Goal: Task Accomplishment & Management: Manage account settings

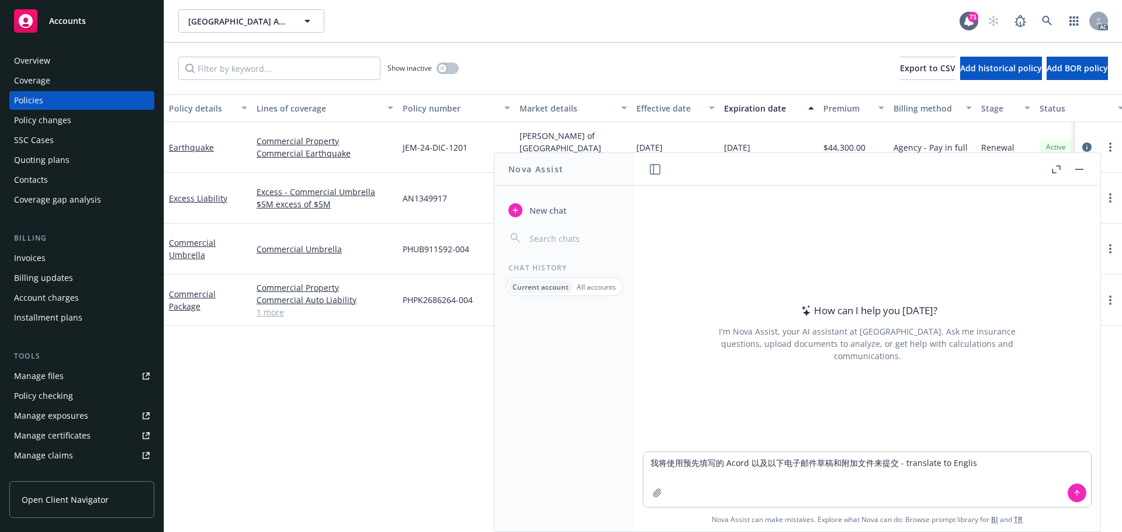
type textarea "我将使用预先填写的 Acord 以及以下电子邮件草稿和附加文件来提交 - translate to English"
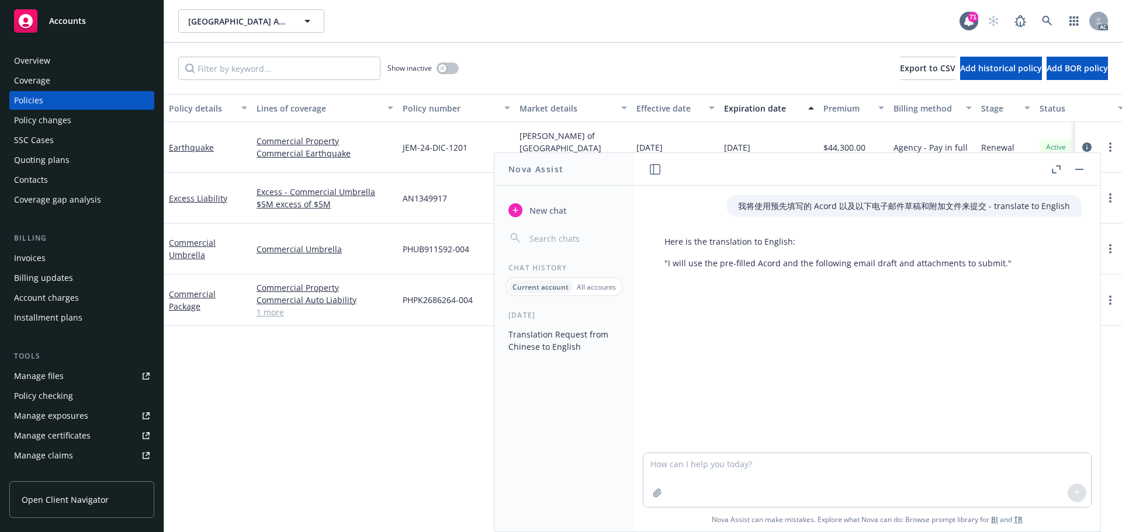
click at [1081, 174] on button "button" at bounding box center [1079, 169] width 14 height 14
